Goal: Transaction & Acquisition: Obtain resource

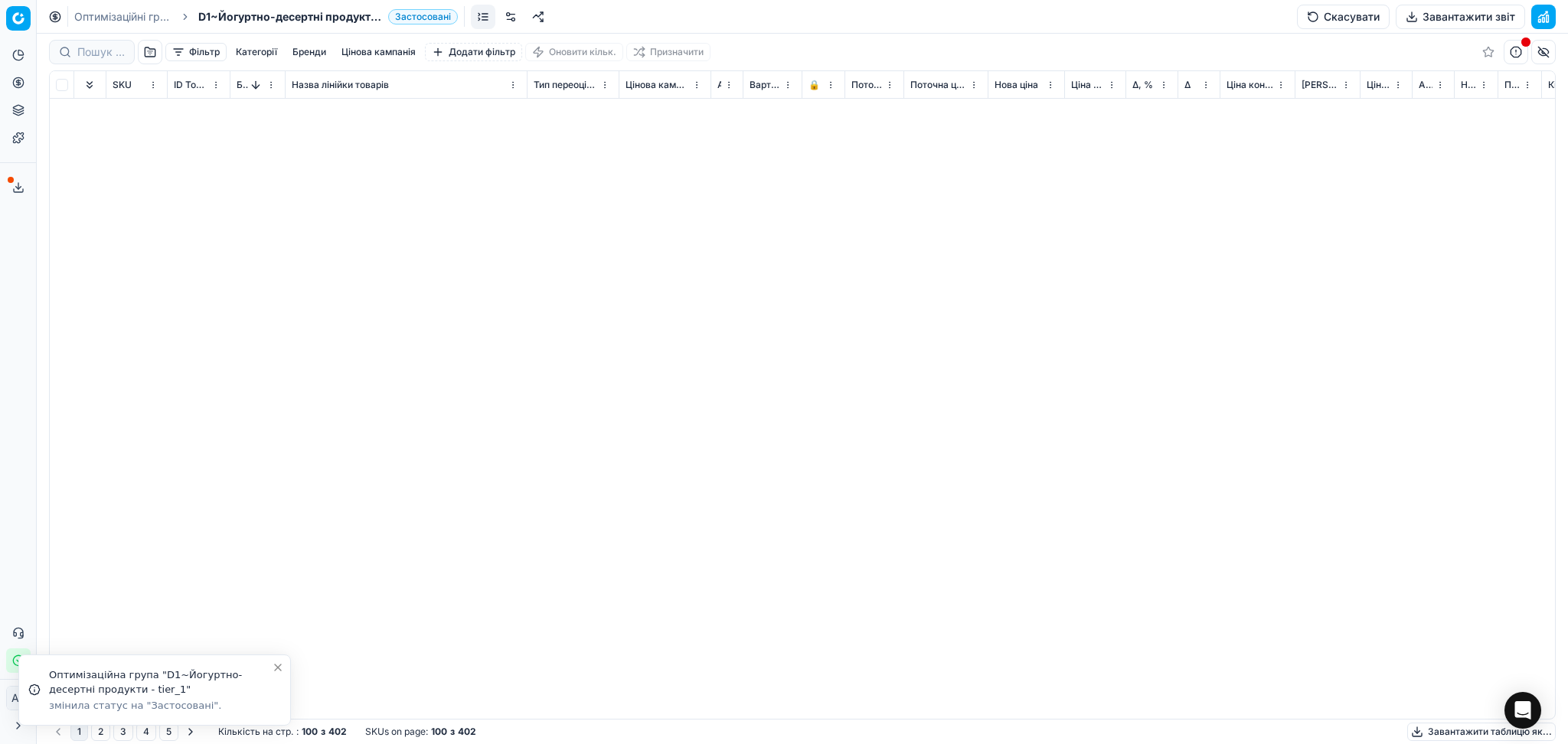
scroll to position [919, 0]
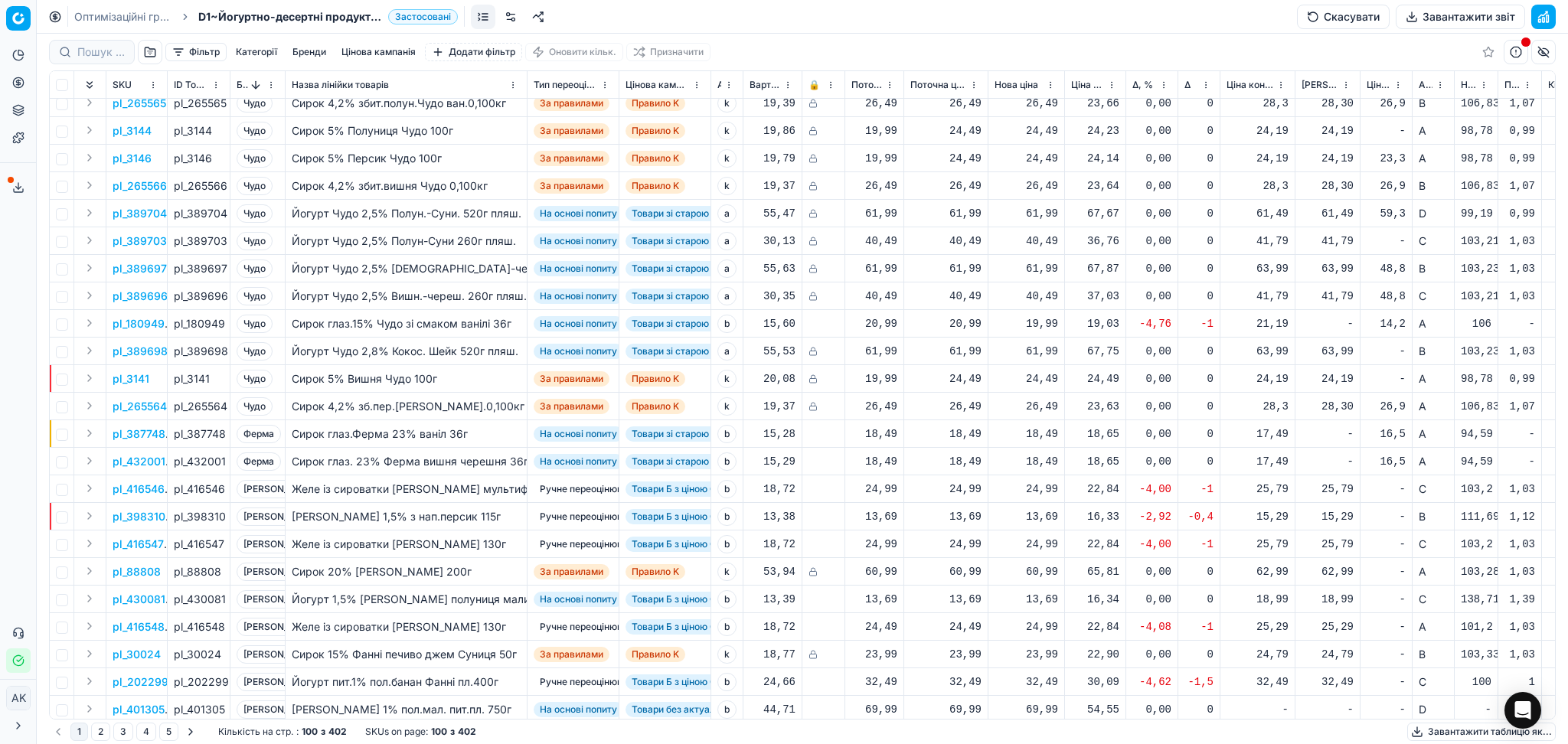
click at [1499, 14] on button "Завантажити звіт" at bounding box center [1460, 17] width 130 height 25
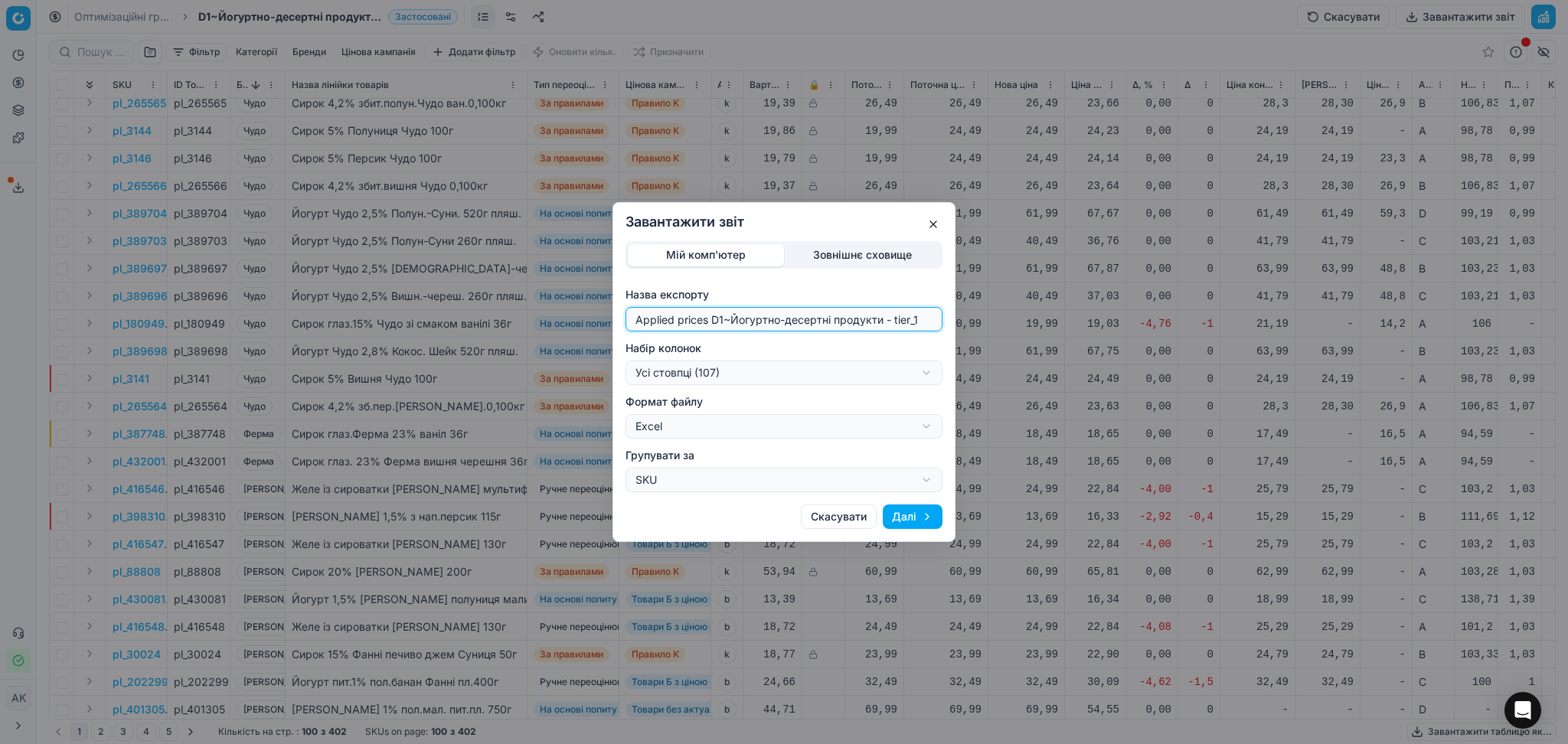
drag, startPoint x: 724, startPoint y: 321, endPoint x: 443, endPoint y: 330, distance: 281.1
click at [443, 330] on div "Завантажити звіт Мій комп'ютер Зовнішнє сховище Назва експорту Applied prices D…" at bounding box center [784, 372] width 1568 height 744
type input "20250918~Йогуртно-десертні продукти - tier_1"
click at [777, 371] on div "Завантажити звіт Мій комп'ютер Зовнішнє сховище Назва експорту 20250918~Йогуртн…" at bounding box center [784, 372] width 1568 height 744
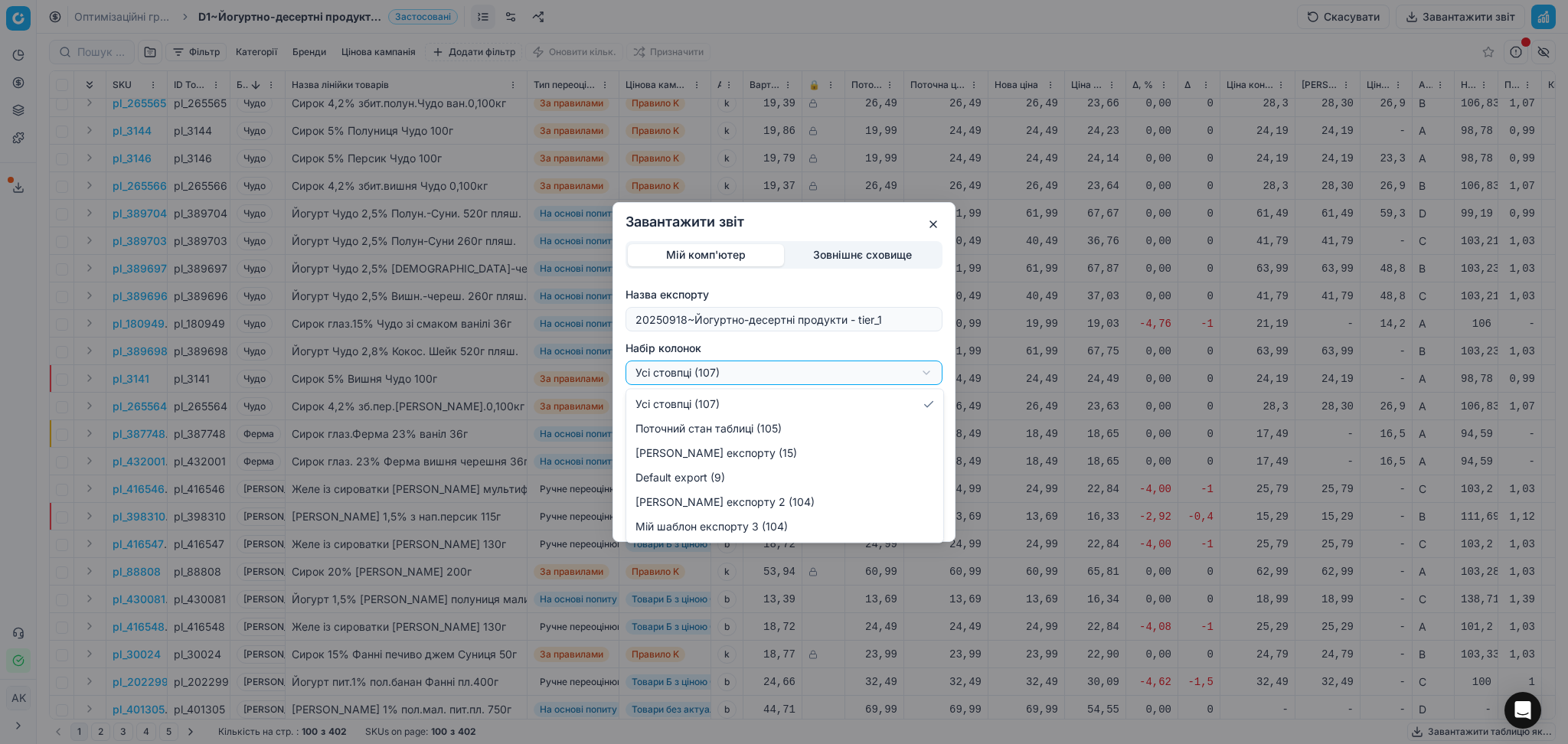
select select "custom"
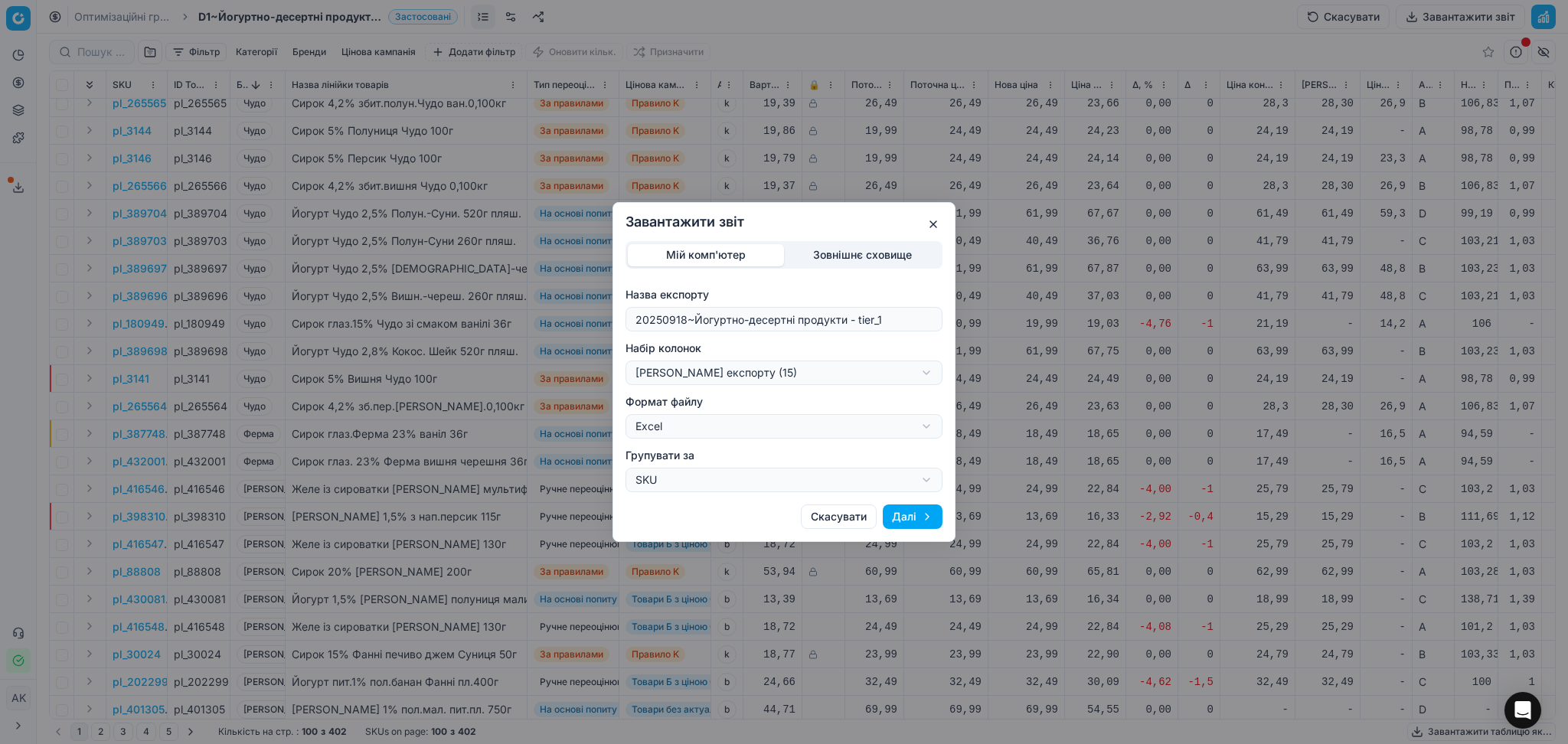
click at [925, 514] on button "Далі" at bounding box center [913, 517] width 60 height 25
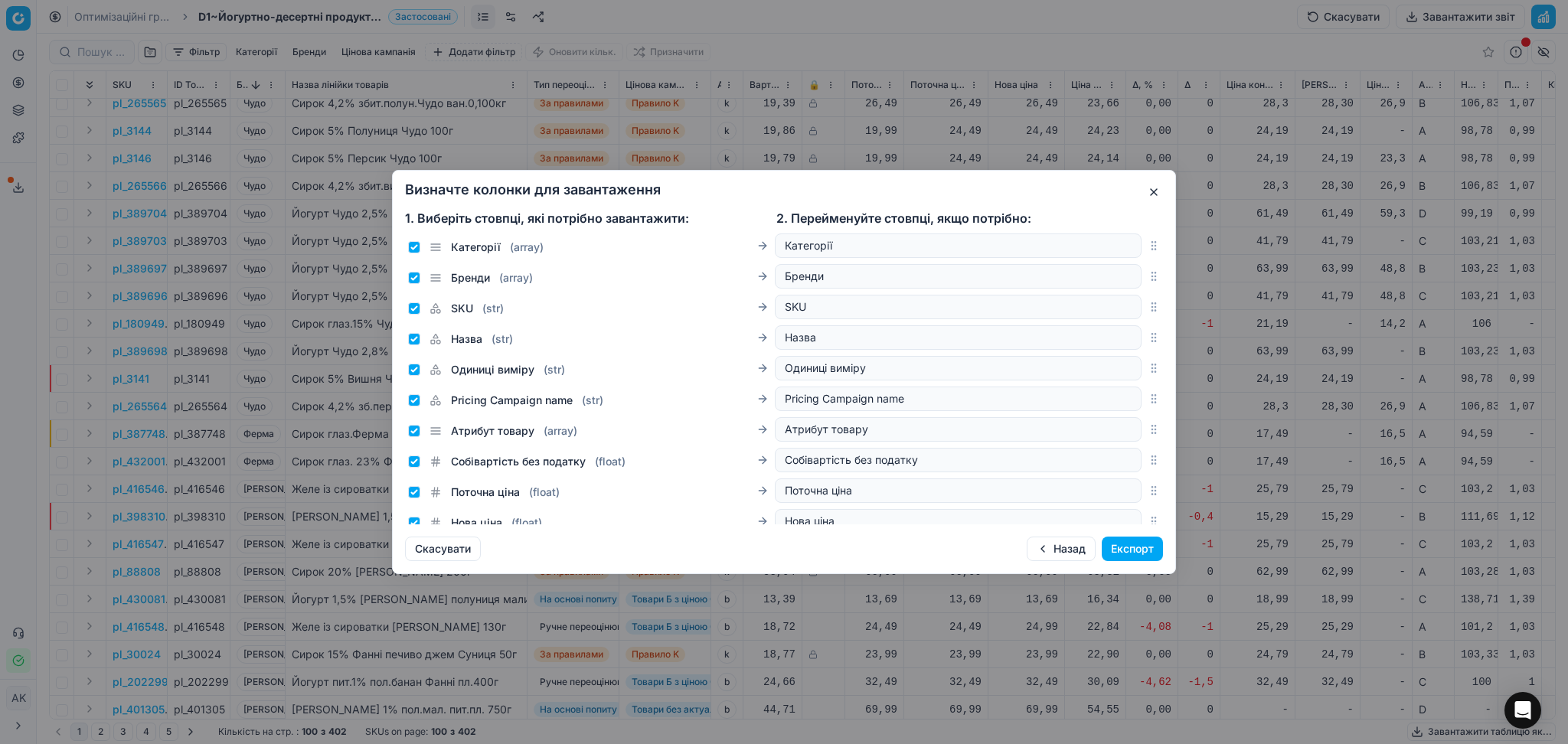
click at [1130, 549] on button "Експорт" at bounding box center [1132, 549] width 61 height 25
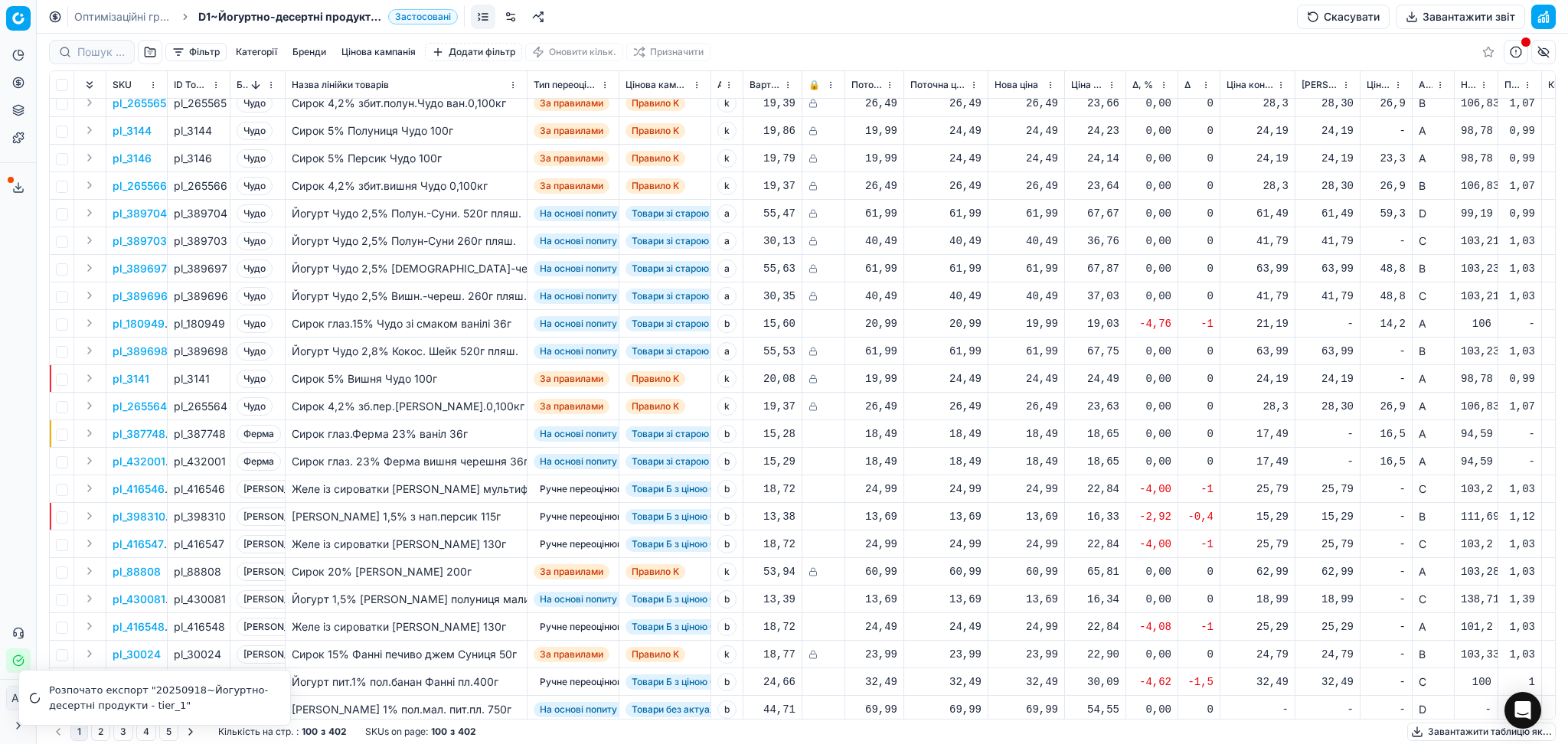
click at [121, 14] on link "Оптимізаційні групи" at bounding box center [123, 16] width 98 height 15
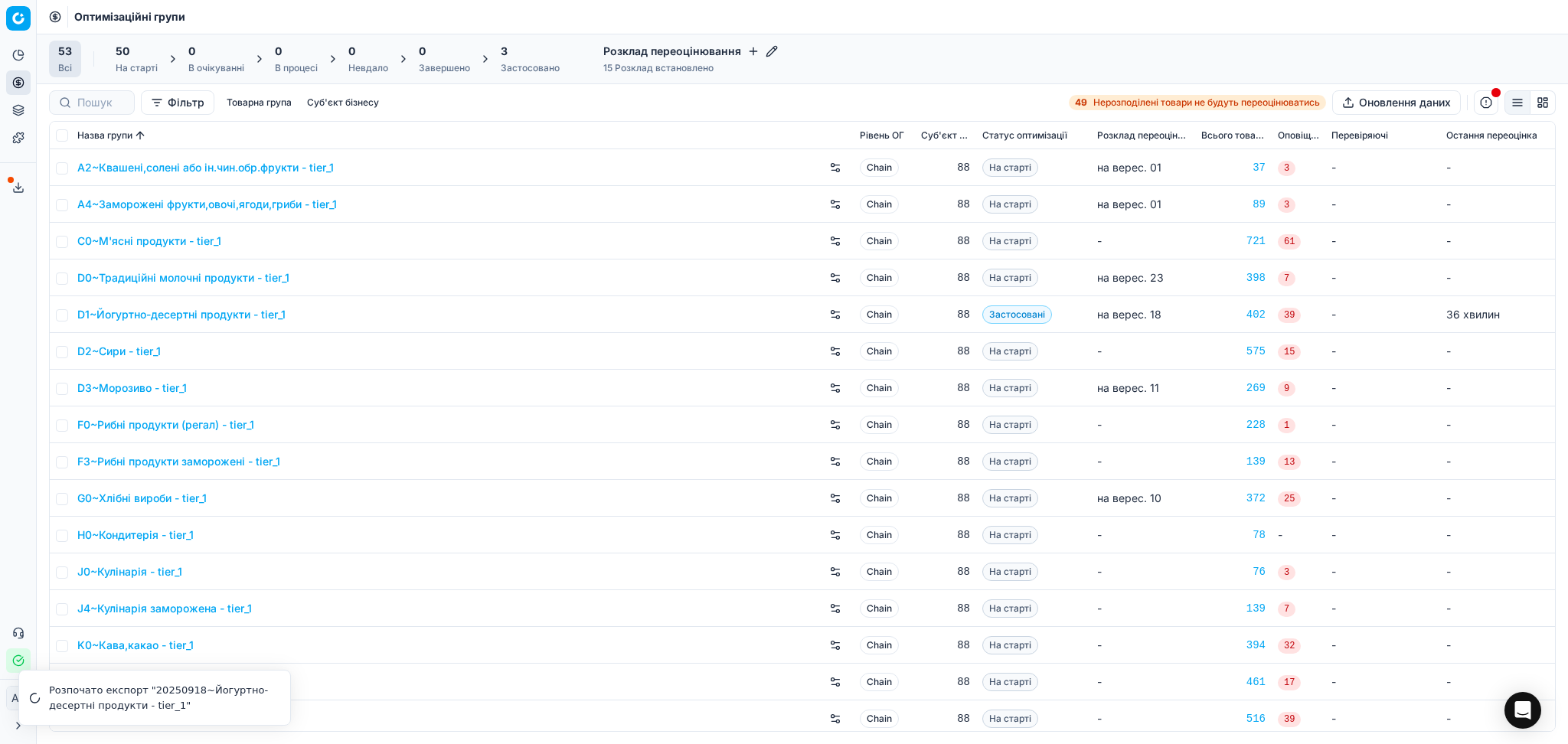
click at [676, 49] on h4 "Розклад переоцінювання" at bounding box center [690, 50] width 175 height 15
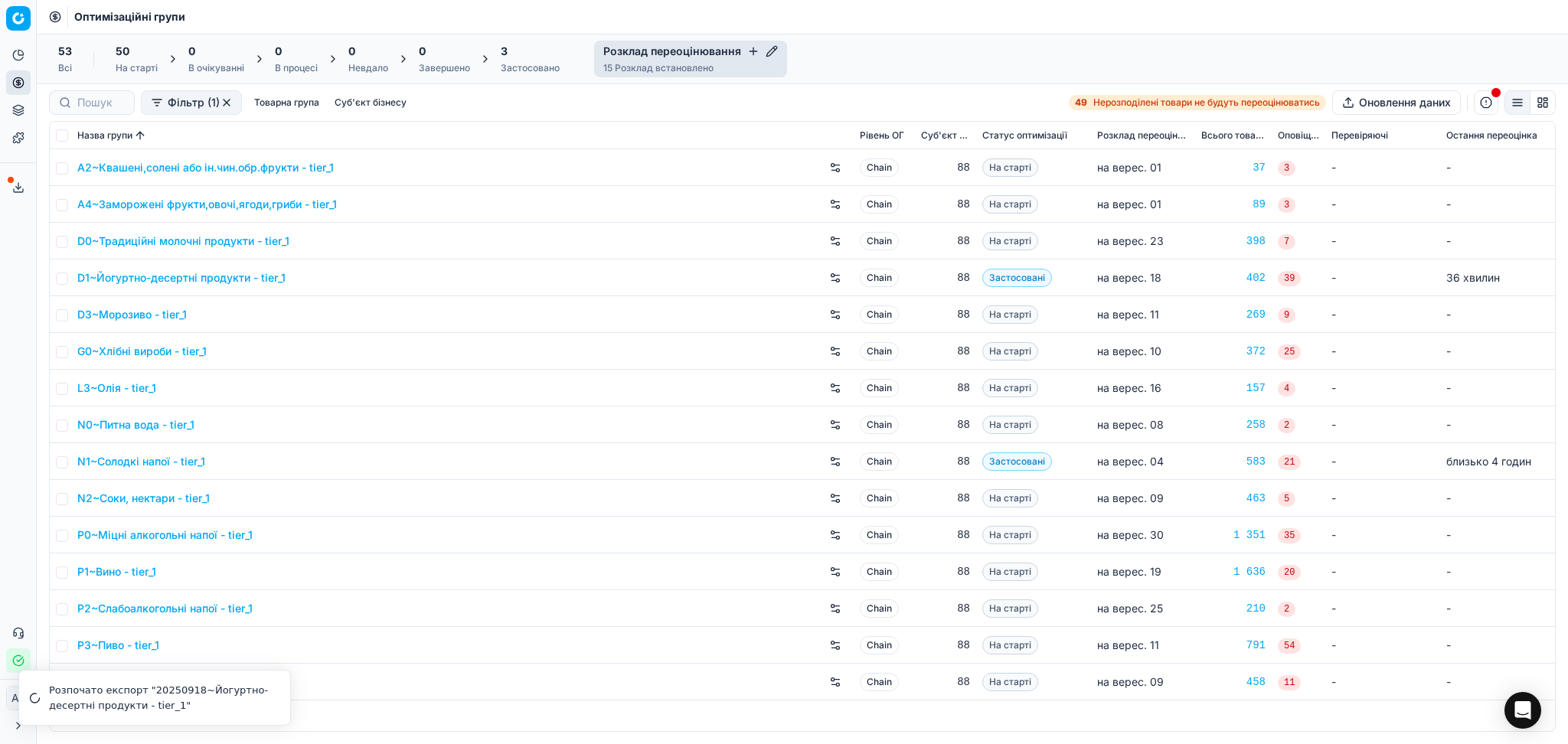
click at [1021, 132] on span "Статус оптимізації" at bounding box center [1025, 136] width 85 height 12
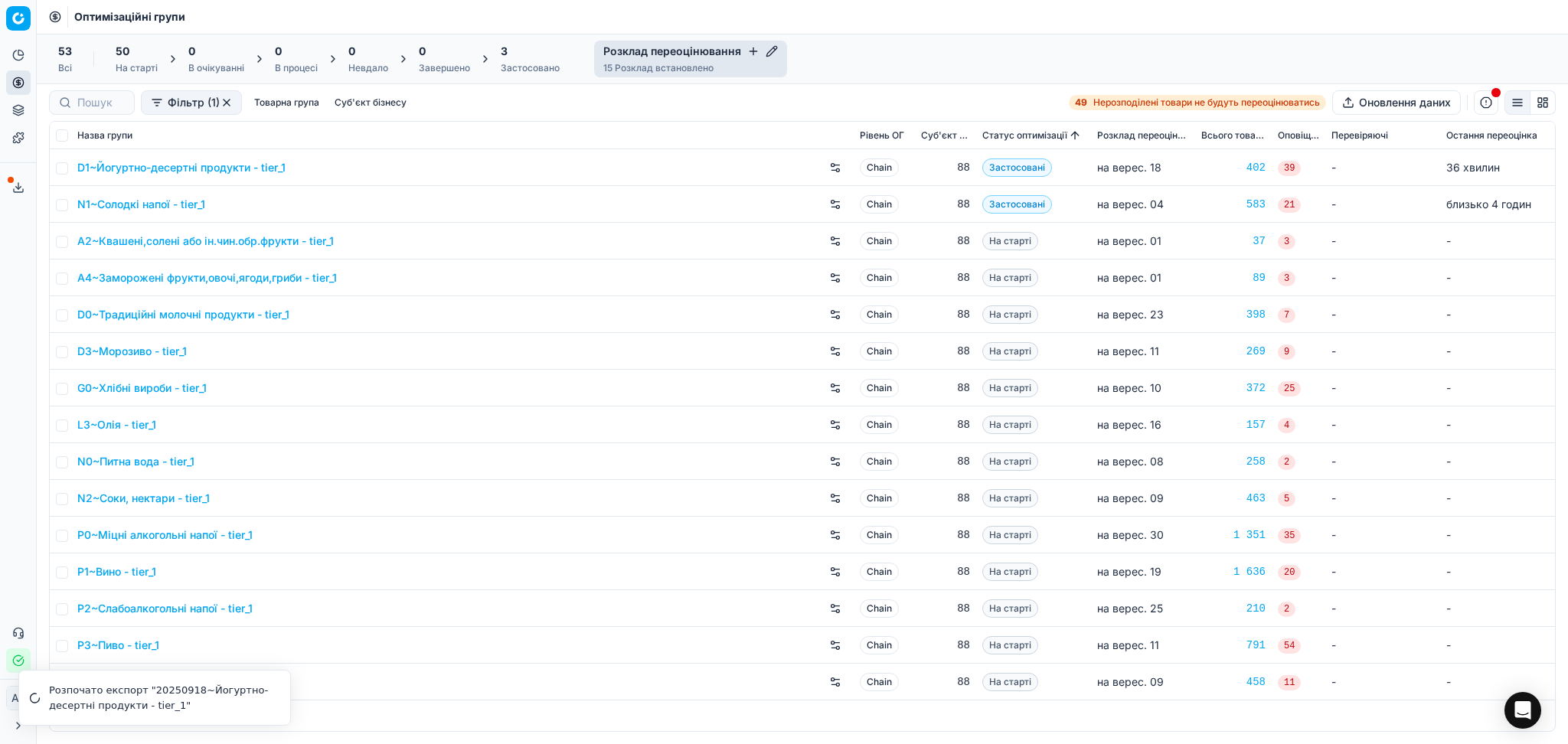
click at [1154, 132] on span "Розклад переоцінювання" at bounding box center [1143, 136] width 92 height 12
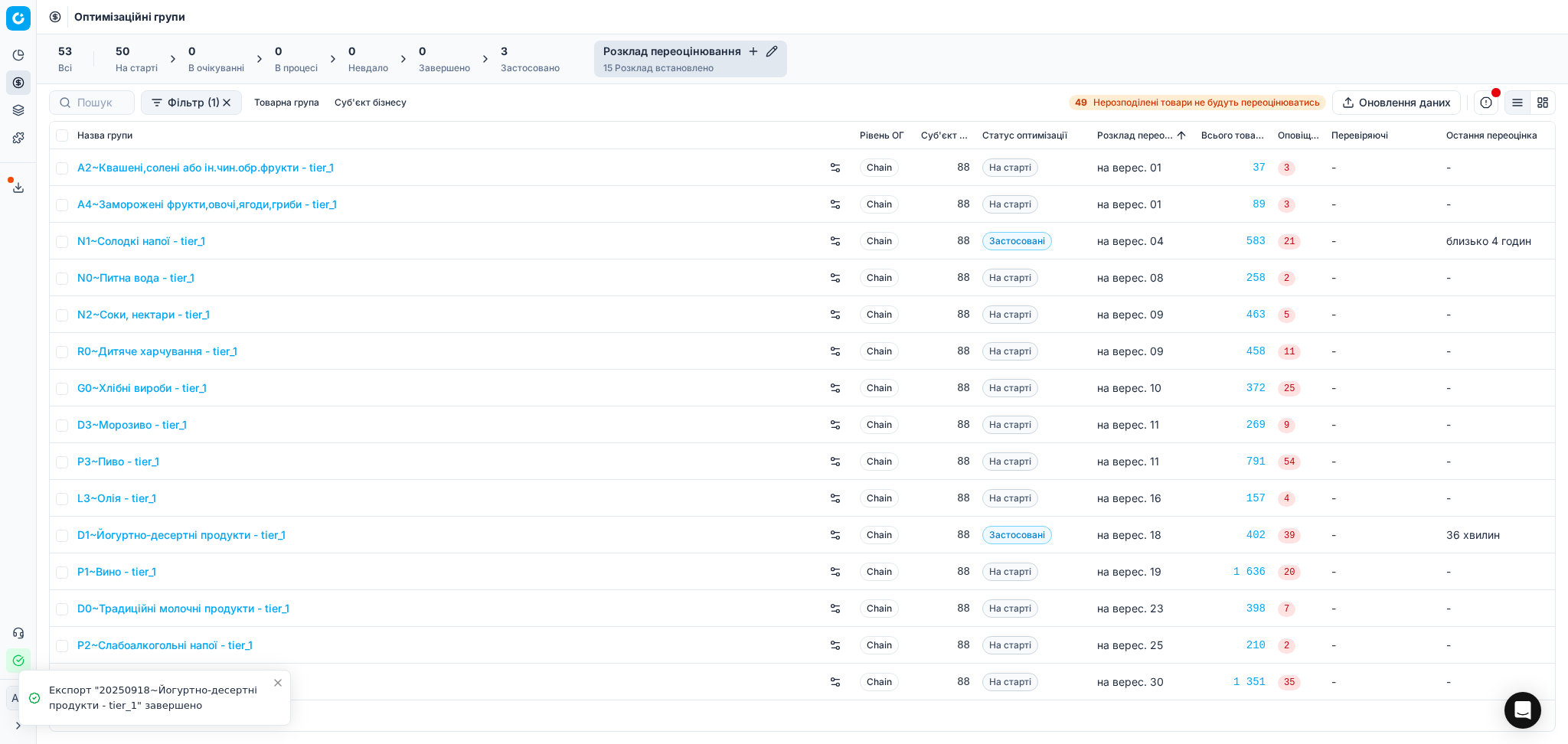
click at [19, 193] on button "Сервіс експорту" at bounding box center [19, 188] width 25 height 25
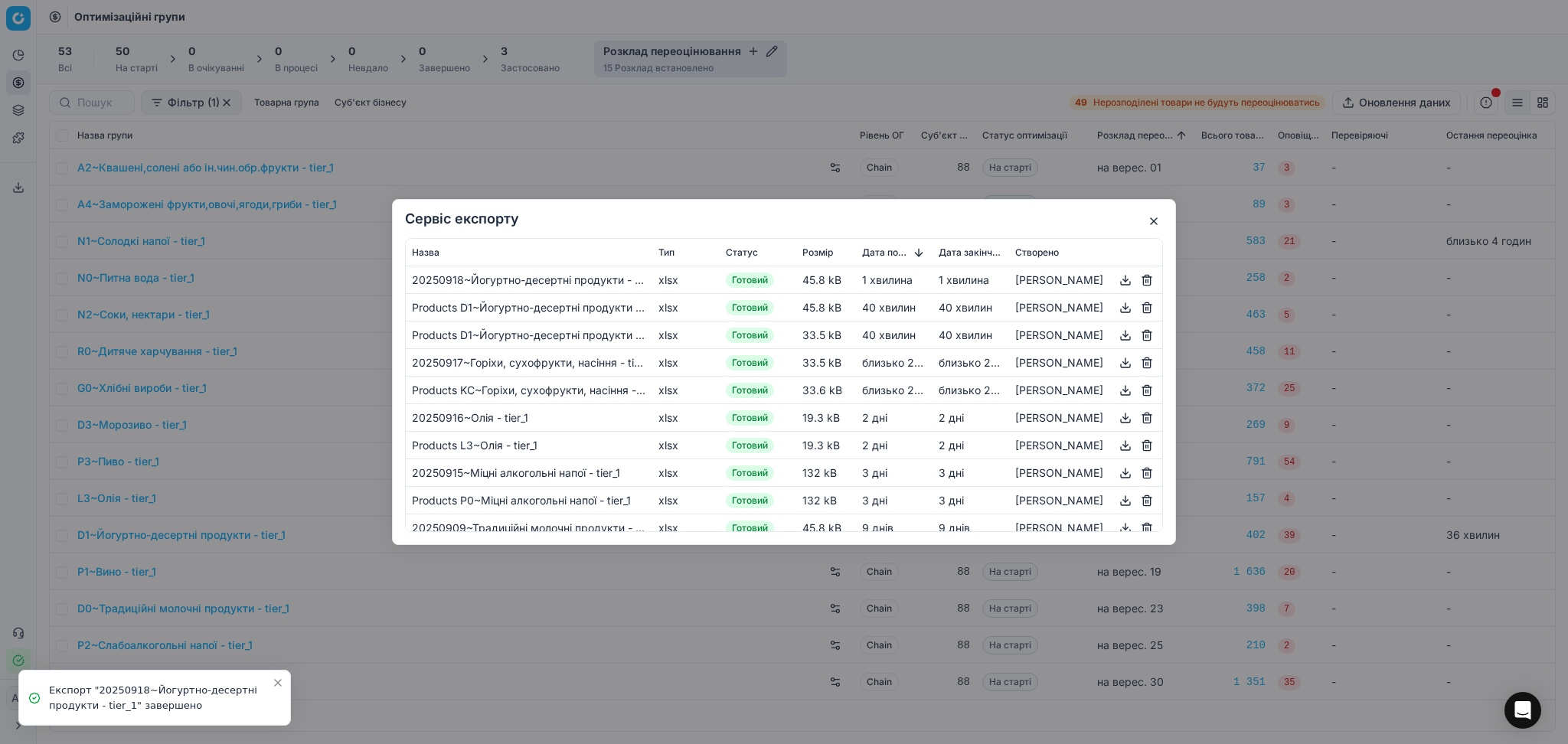
click at [1117, 277] on button "button" at bounding box center [1126, 280] width 19 height 19
click at [1151, 219] on button "button" at bounding box center [1154, 221] width 19 height 19
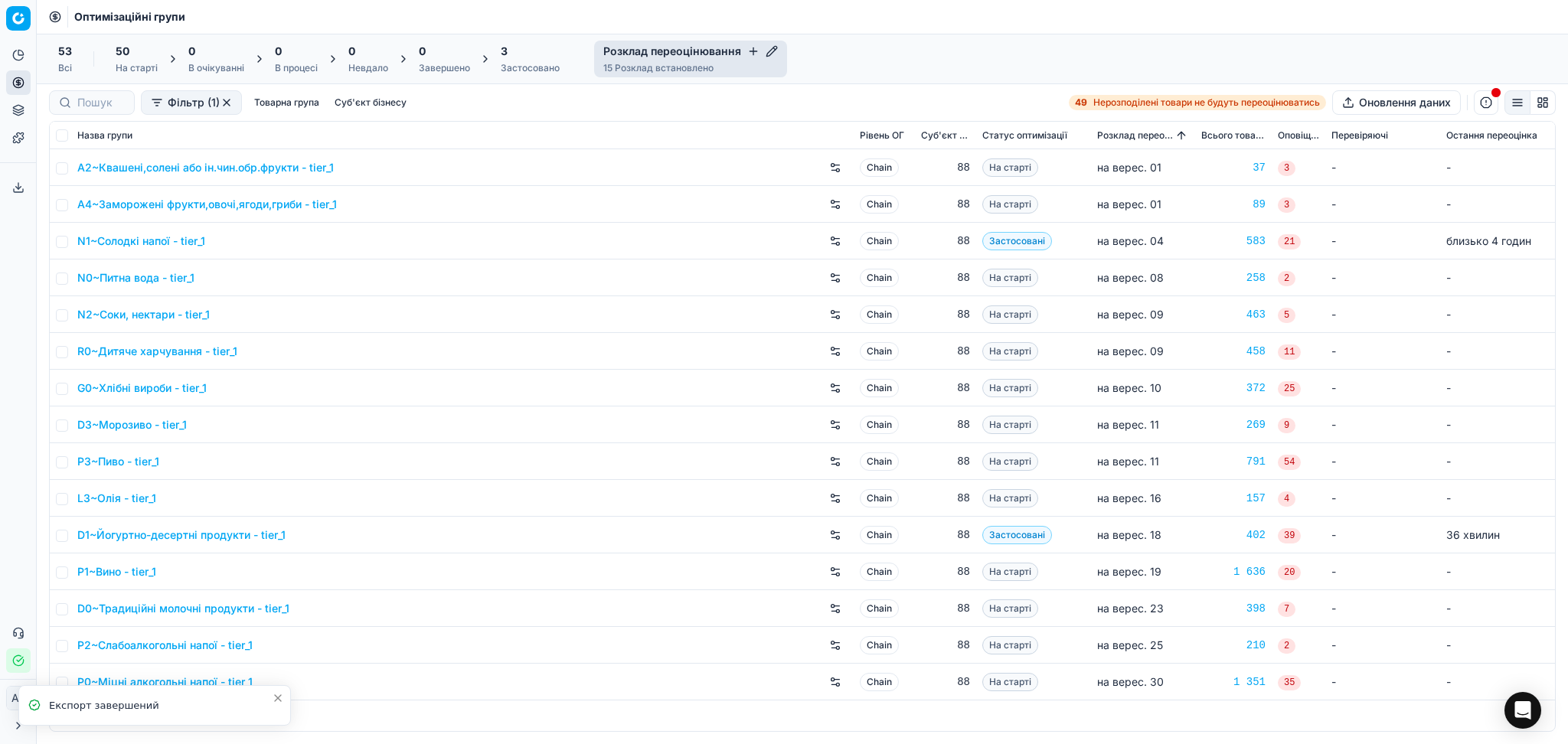
click at [524, 54] on div "3" at bounding box center [530, 50] width 59 height 15
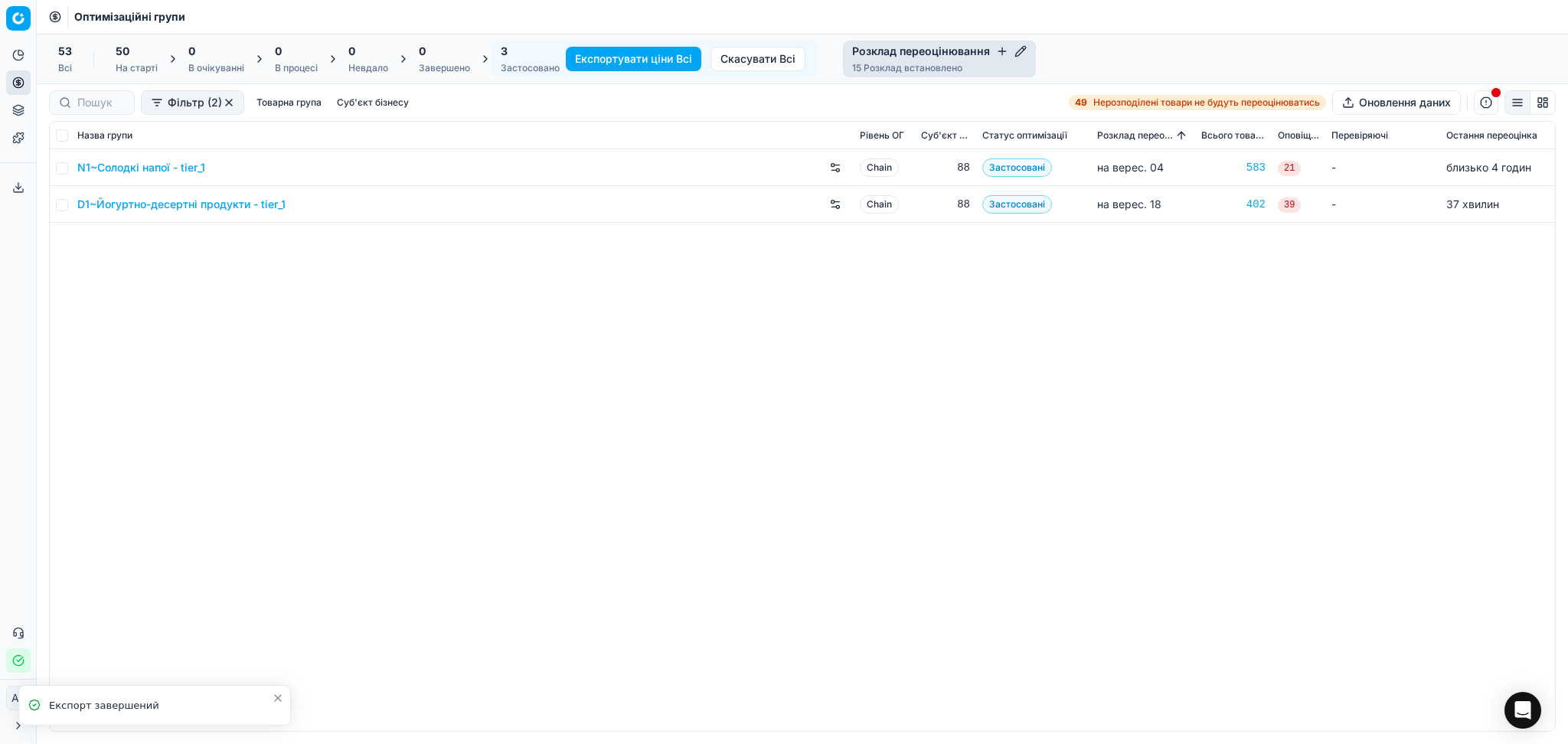
click at [142, 205] on link "D1~Йогуртно-десертні продукти - tier_1" at bounding box center [182, 204] width 208 height 15
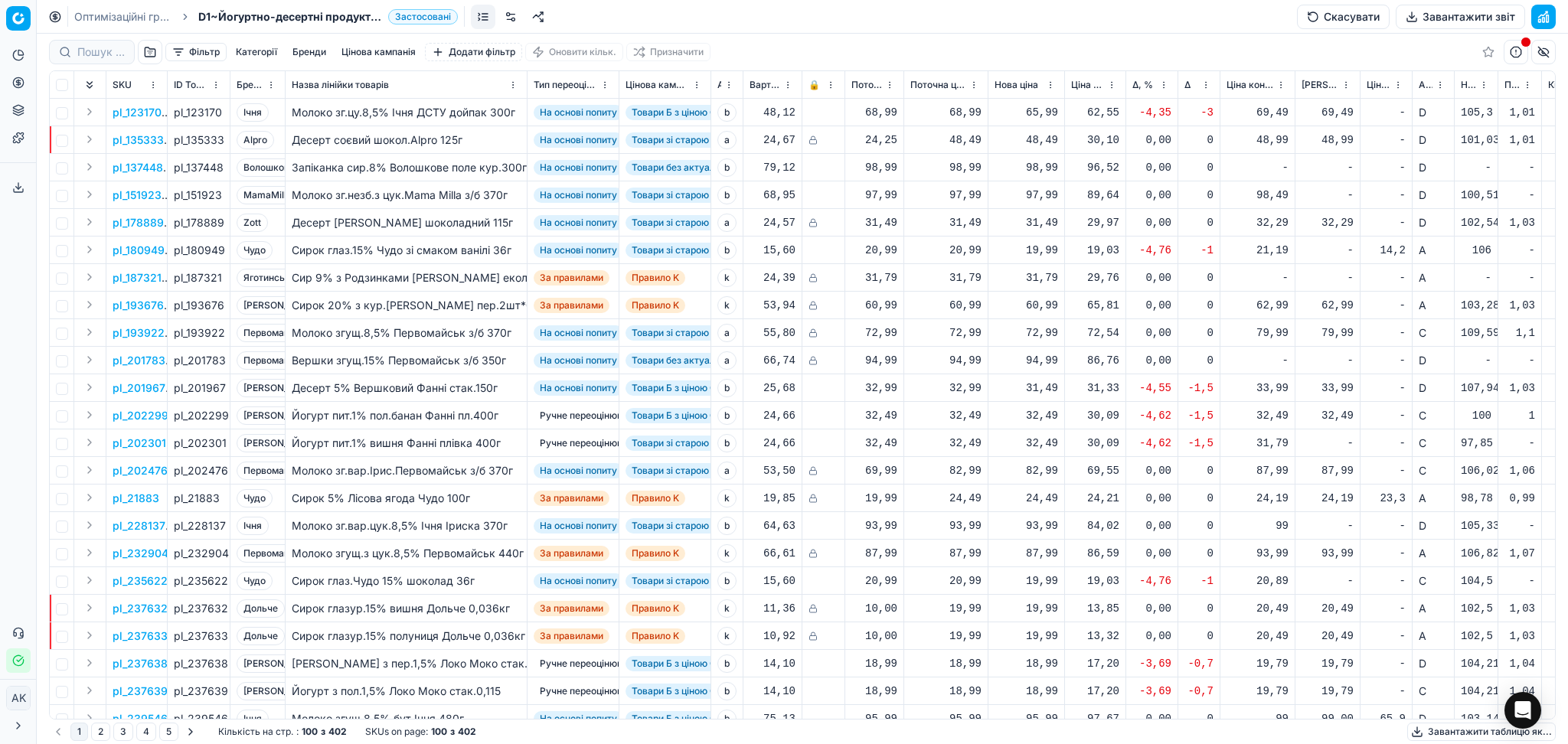
click at [1470, 81] on span "Новий ціновий індекс (Сільпо)" at bounding box center [1468, 85] width 15 height 12
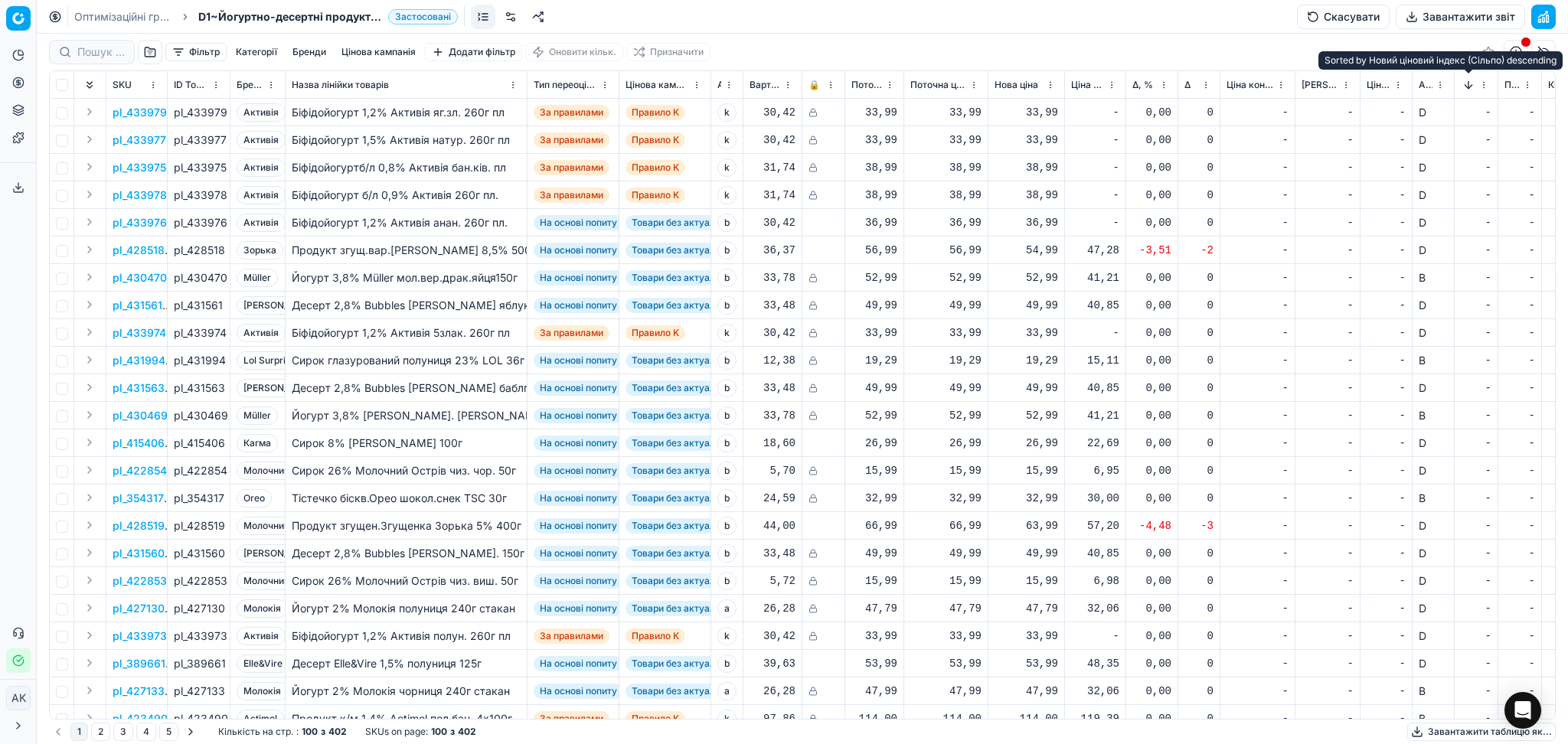
click at [1470, 81] on button "Sorted by Новий ціновий індекс (Сільпо) descending" at bounding box center [1468, 85] width 15 height 15
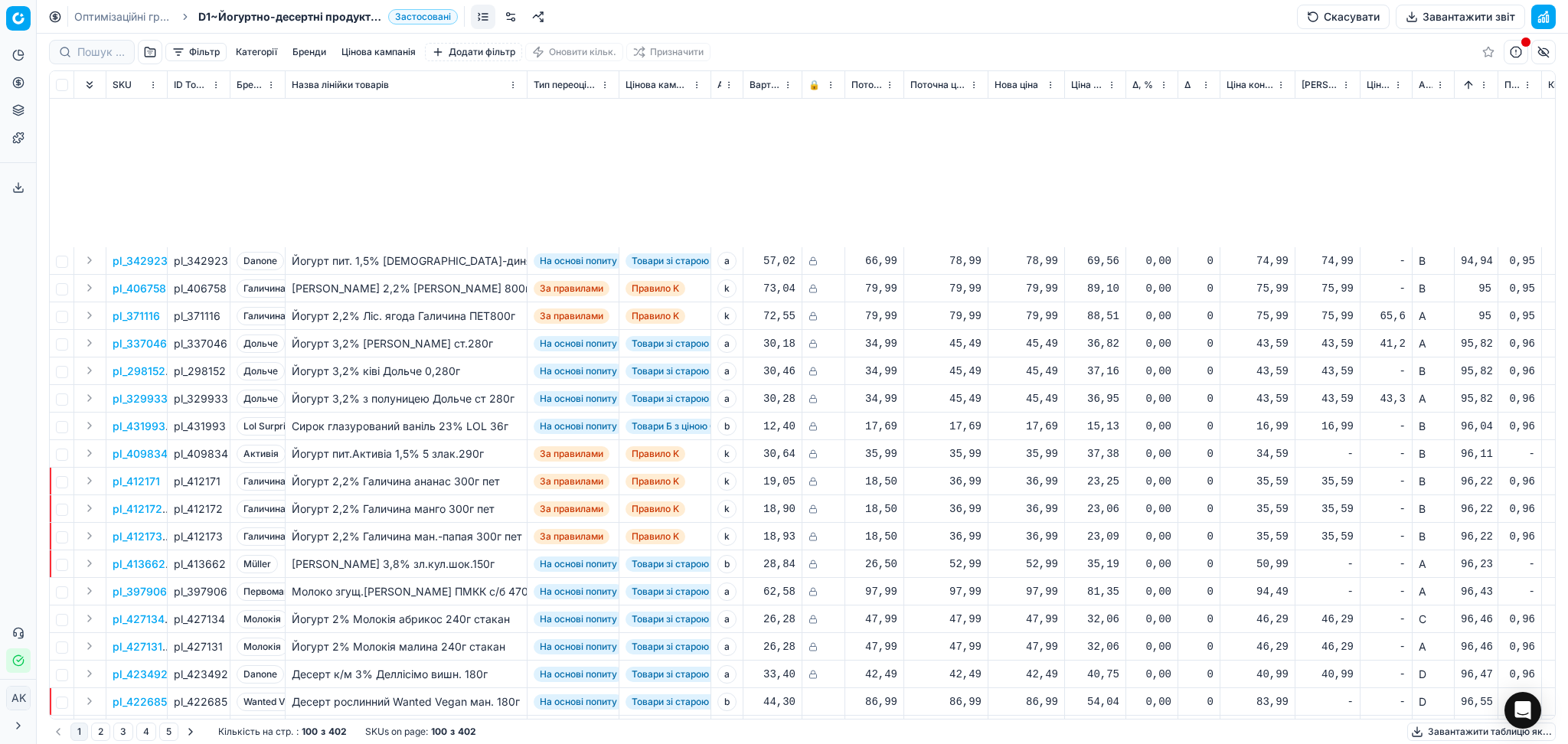
scroll to position [1225, 0]
